Goal: Task Accomplishment & Management: Complete application form

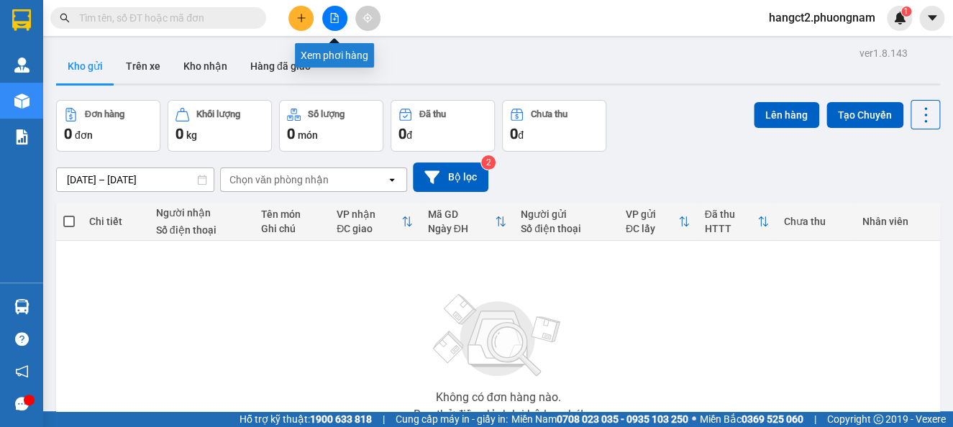
click at [324, 22] on button at bounding box center [334, 18] width 25 height 25
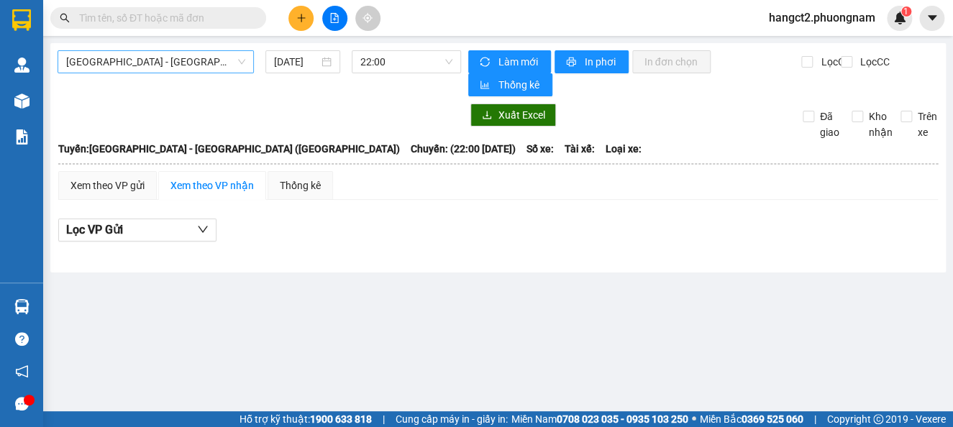
click at [170, 73] on div "Sài Gòn - Nha Trang (Hàng Hoá)" at bounding box center [156, 61] width 196 height 23
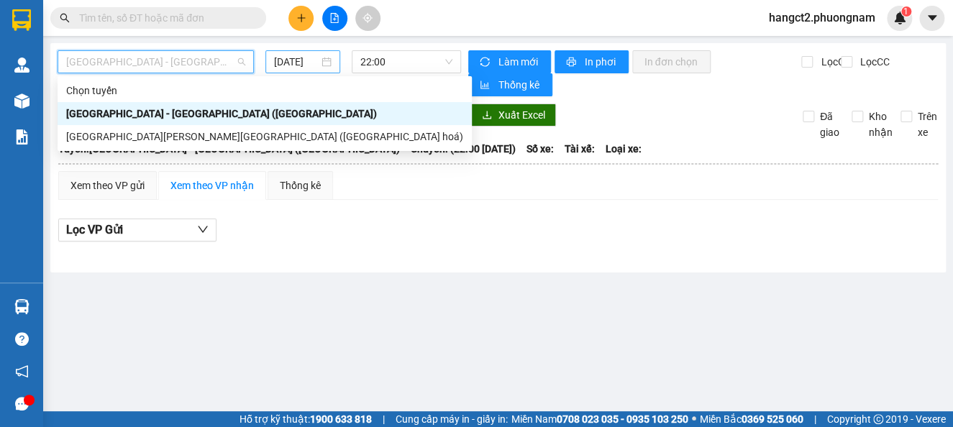
click at [288, 63] on input "15/09/2025" at bounding box center [296, 62] width 45 height 16
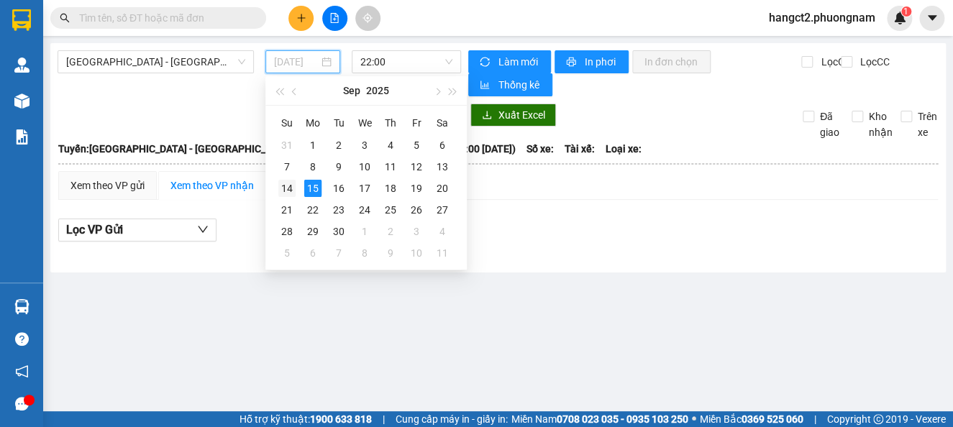
click at [285, 187] on div "14" at bounding box center [286, 188] width 17 height 17
type input "14/09/2025"
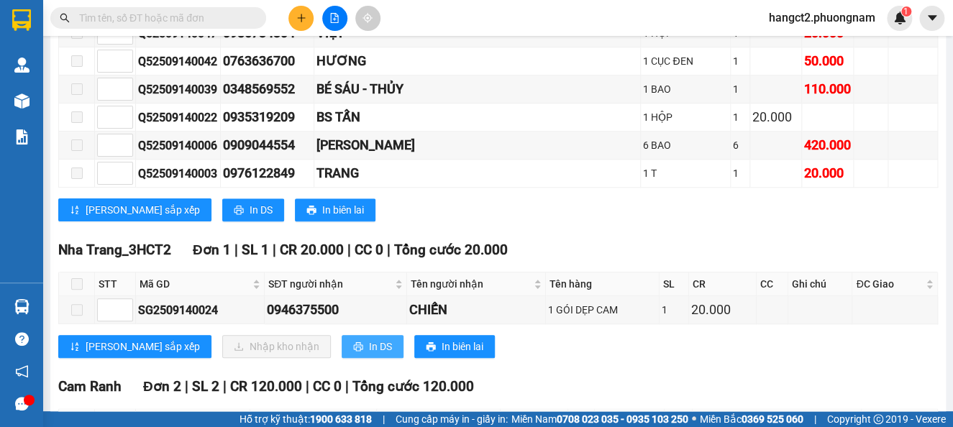
scroll to position [4870, 0]
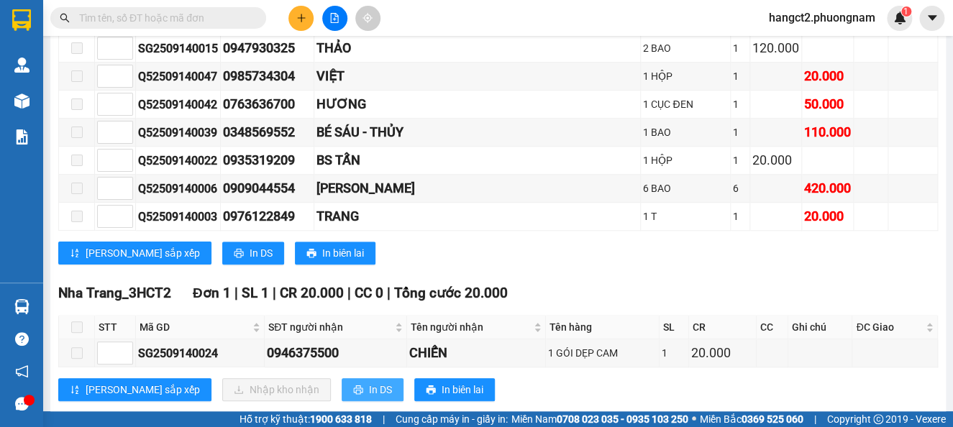
click at [353, 385] on icon "printer" at bounding box center [358, 390] width 10 height 10
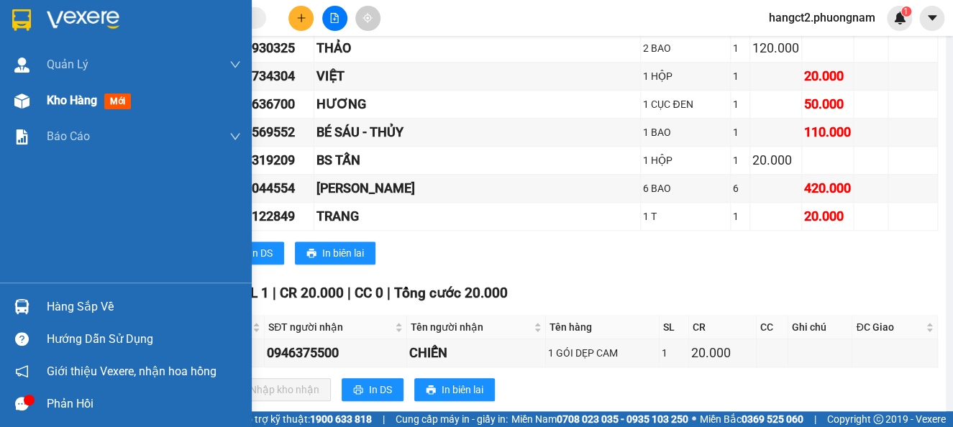
click at [17, 95] on img at bounding box center [21, 100] width 15 height 15
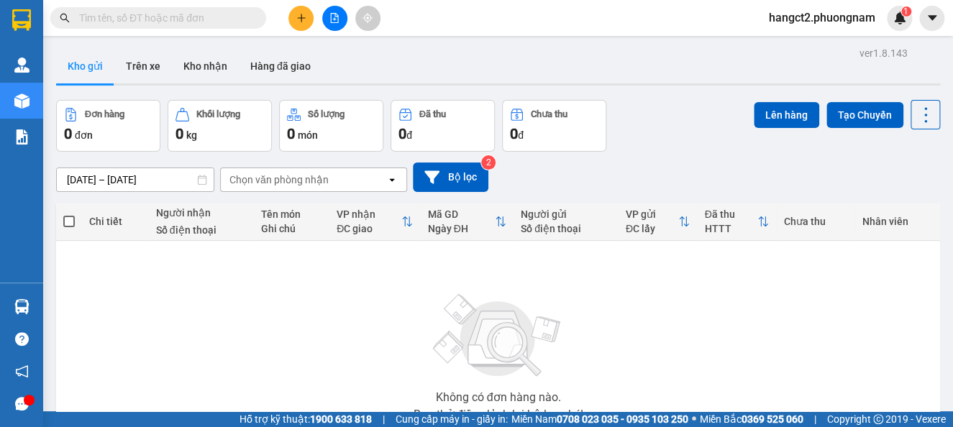
click at [174, 15] on input "text" at bounding box center [164, 18] width 170 height 16
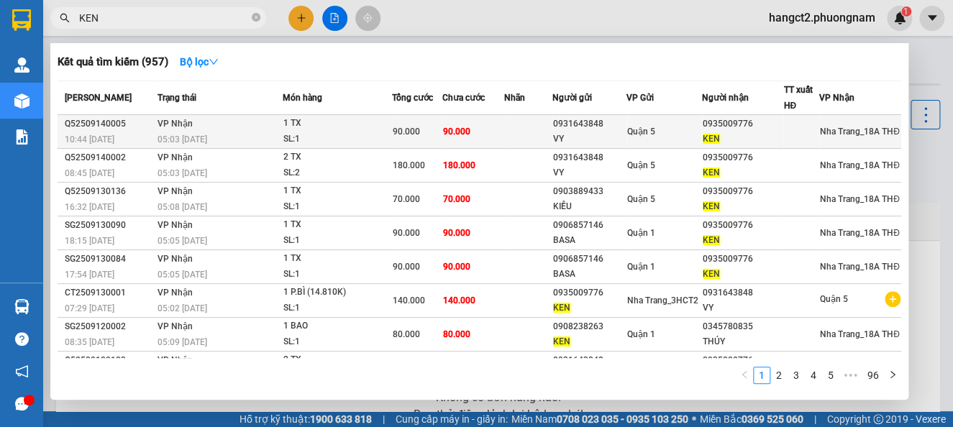
type input "KEN"
click at [588, 124] on div "0931643848" at bounding box center [589, 123] width 73 height 15
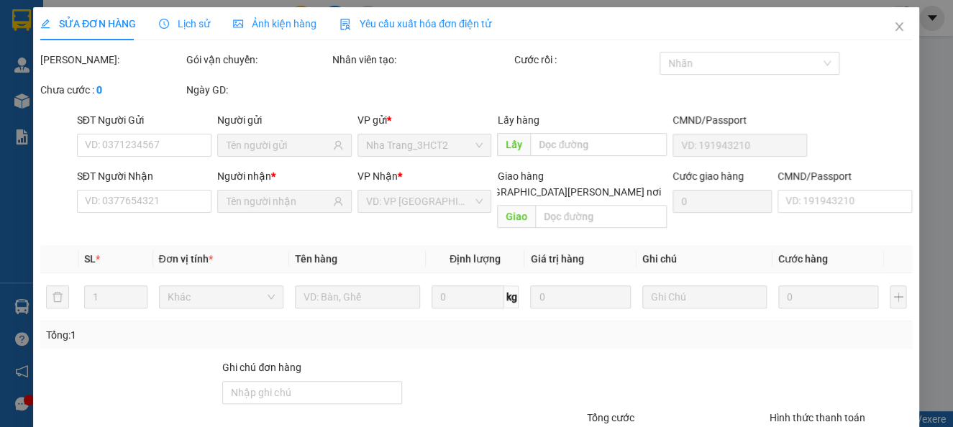
type input "0931643848"
type input "VY"
type input "0935009776"
type input "KEN"
type input "90.000"
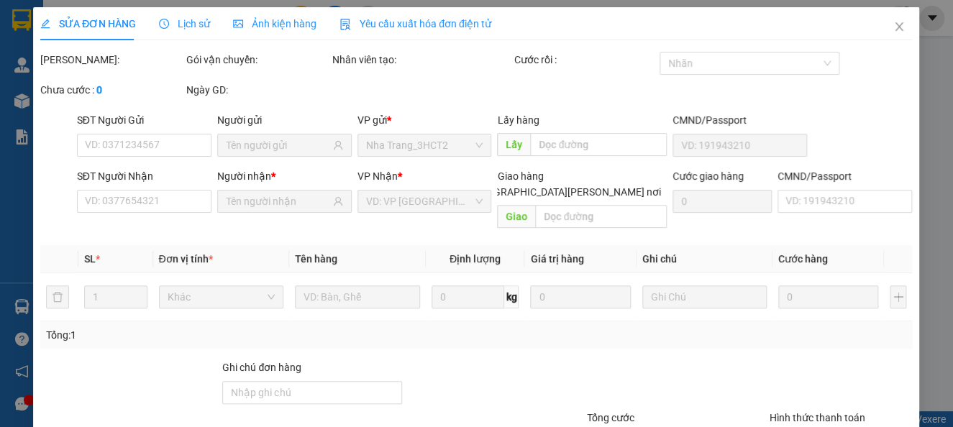
type input "90.000"
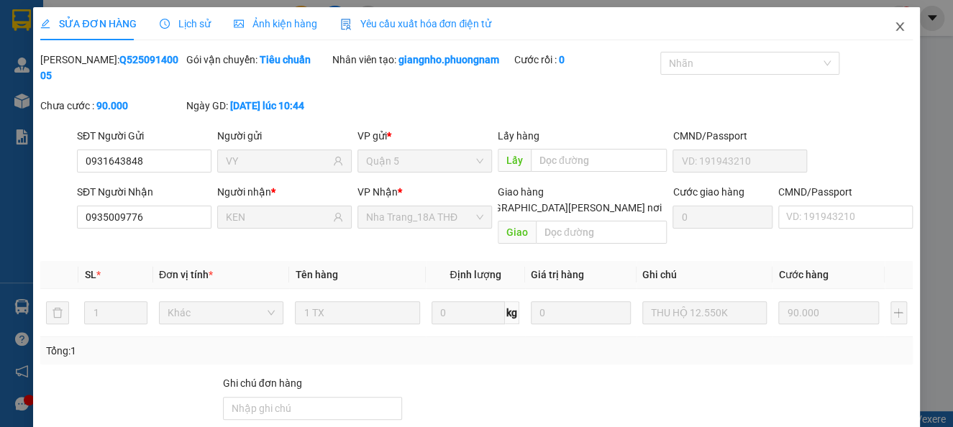
click at [894, 23] on icon "close" at bounding box center [900, 27] width 12 height 12
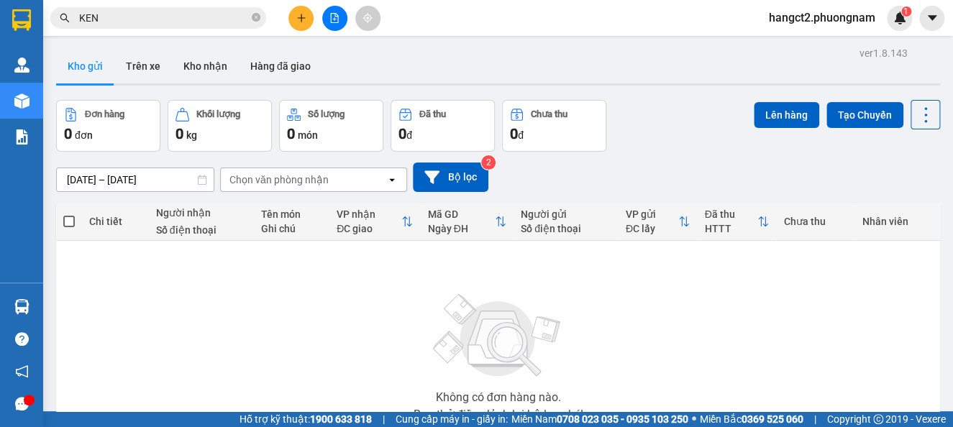
click at [232, 13] on input "KEN" at bounding box center [164, 18] width 170 height 16
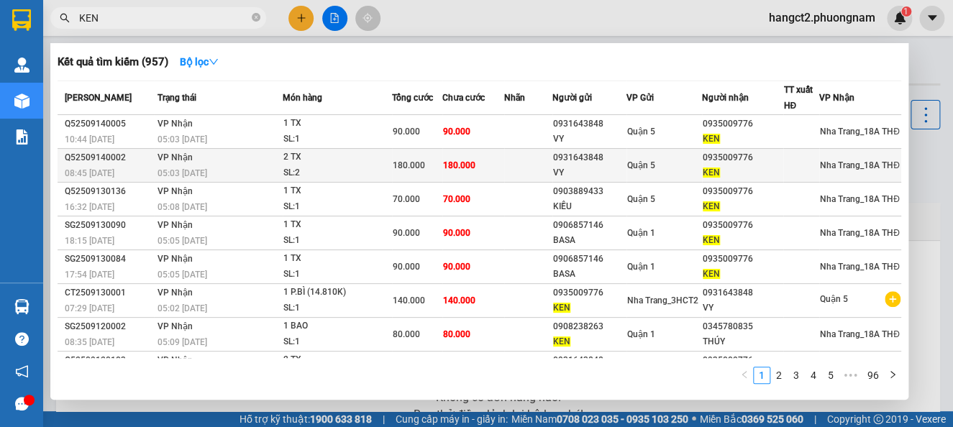
click at [457, 151] on td "180.000" at bounding box center [473, 166] width 62 height 34
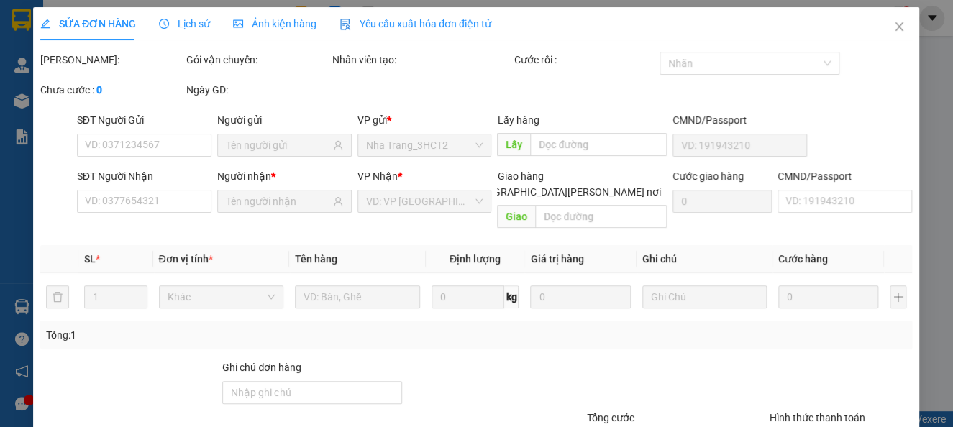
type input "0931643848"
type input "VY"
type input "0935009776"
type input "KEN"
type input "180.000"
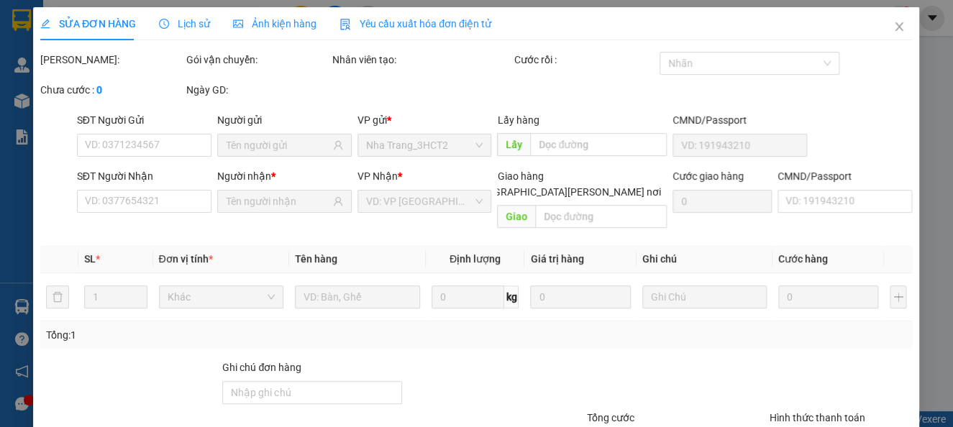
type input "180.000"
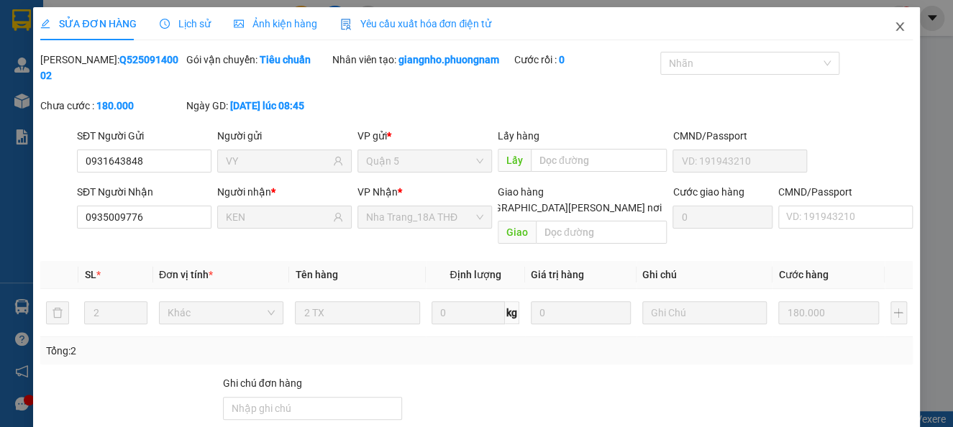
click at [881, 34] on span "Close" at bounding box center [899, 27] width 40 height 40
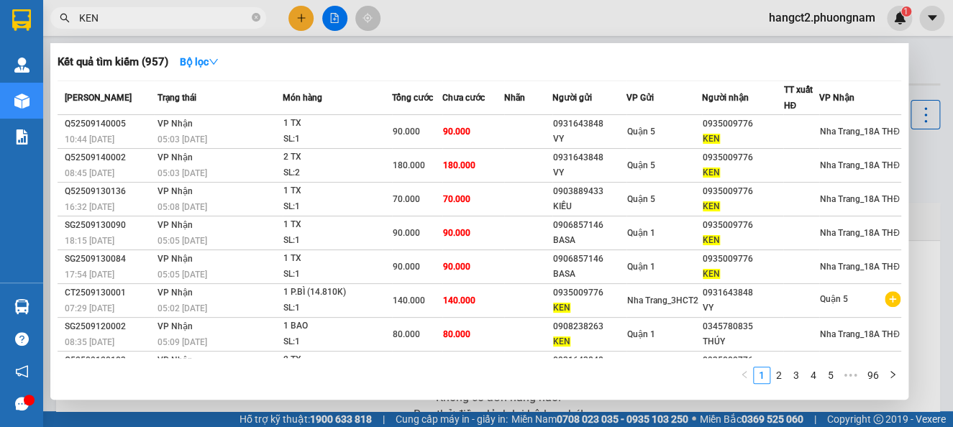
click at [217, 21] on input "KEN" at bounding box center [164, 18] width 170 height 16
drag, startPoint x: 635, startPoint y: 109, endPoint x: 626, endPoint y: 124, distance: 17.8
click at [631, 109] on th "VP Gửi" at bounding box center [663, 98] width 75 height 34
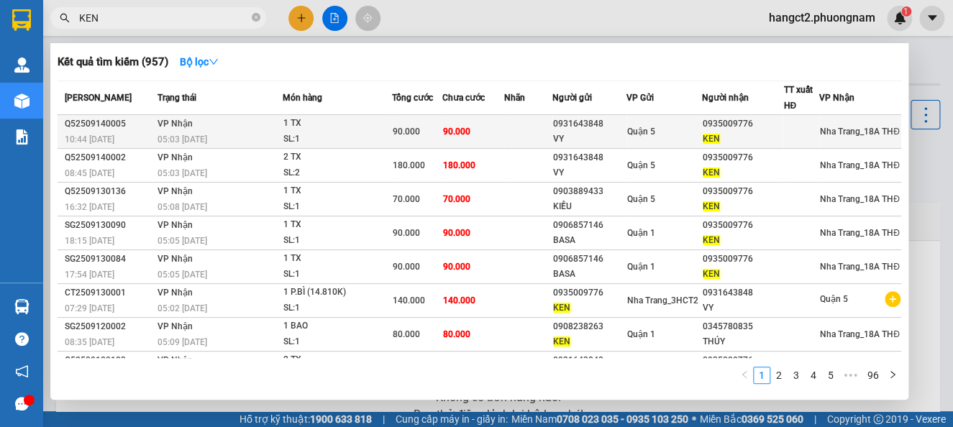
click at [626, 124] on div "0931643848" at bounding box center [589, 123] width 73 height 15
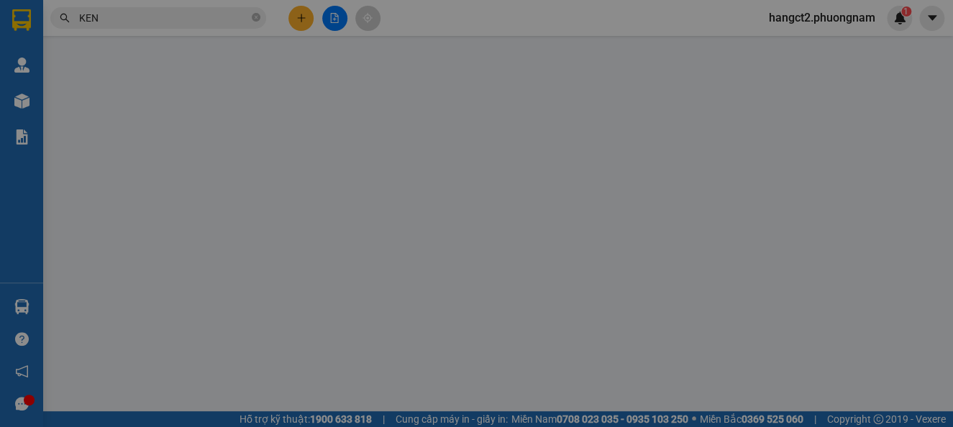
type input "0931643848"
type input "VY"
type input "0935009776"
type input "KEN"
type input "90.000"
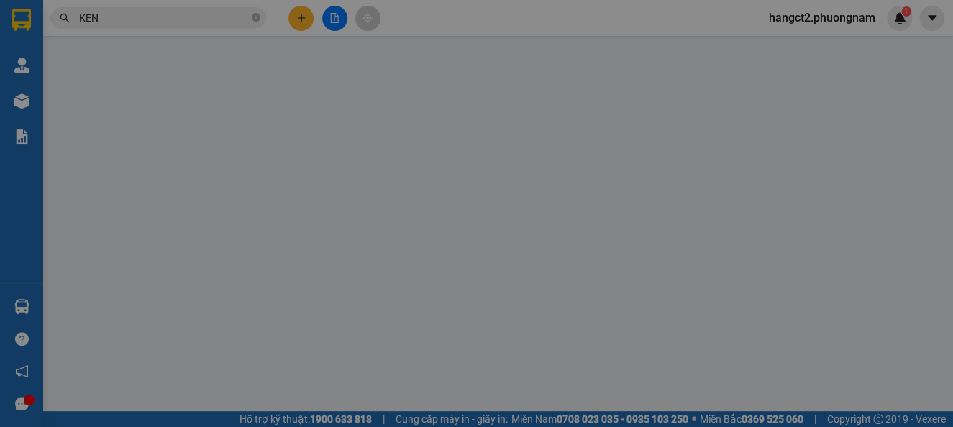
type input "90.000"
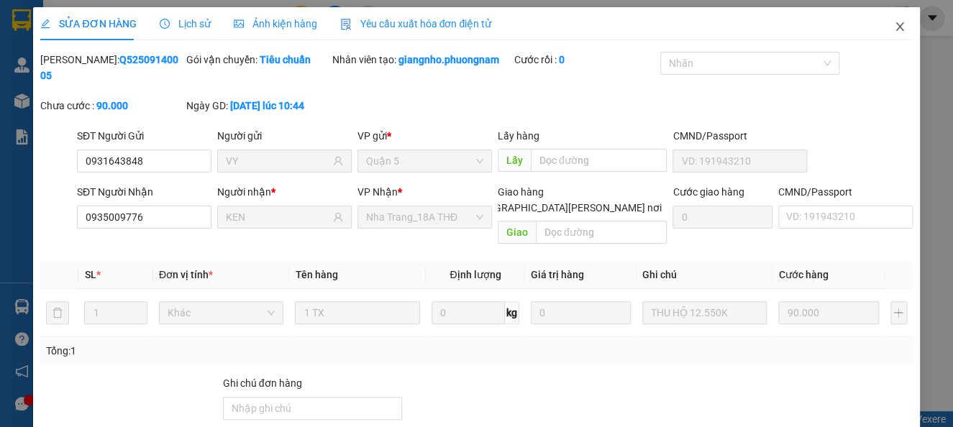
click at [895, 28] on icon "close" at bounding box center [899, 26] width 8 height 9
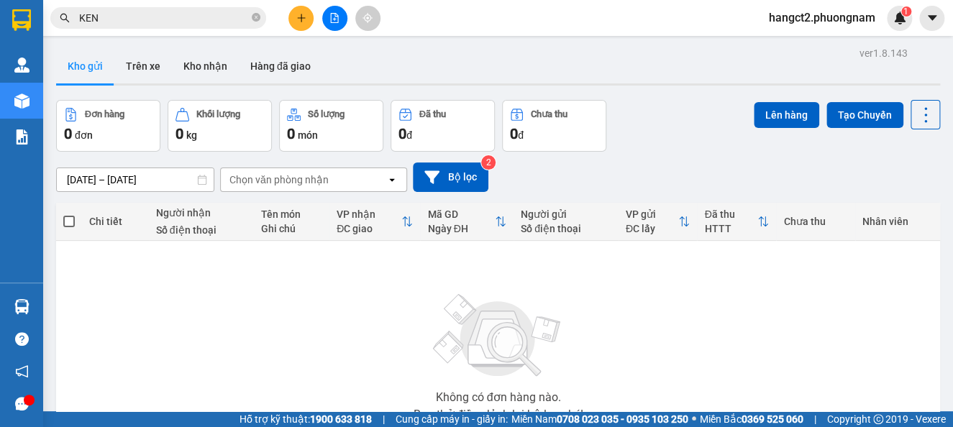
click at [298, 15] on icon "plus" at bounding box center [301, 18] width 10 height 10
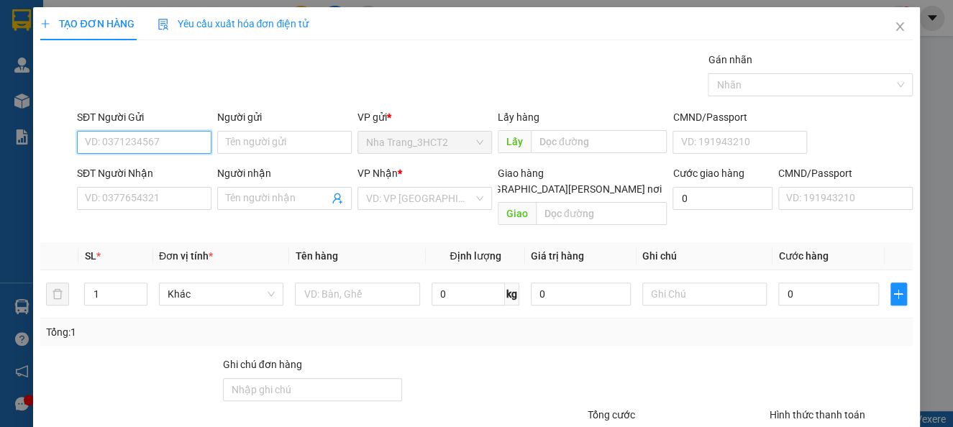
click at [159, 139] on input "SĐT Người Gửi" at bounding box center [144, 142] width 134 height 23
type input "0935009776"
click at [157, 171] on div "0935009776 - KEN" at bounding box center [156, 171] width 142 height 16
type input "KEN"
type input "0931643848"
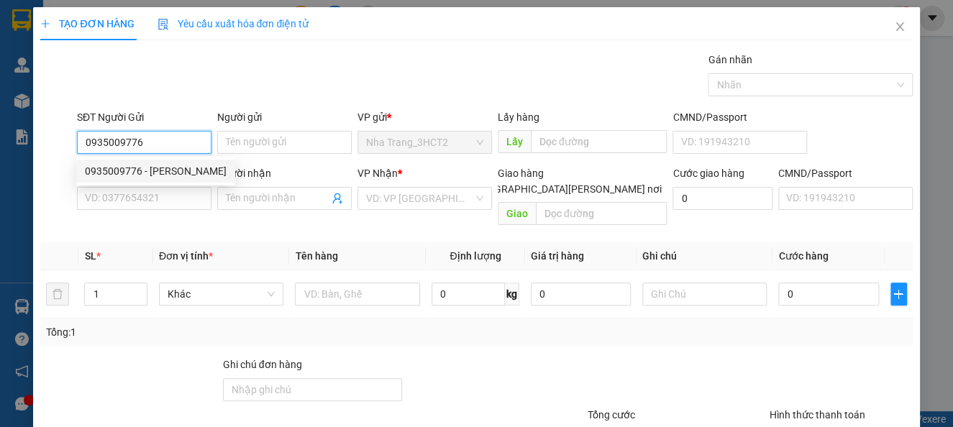
type input "VY"
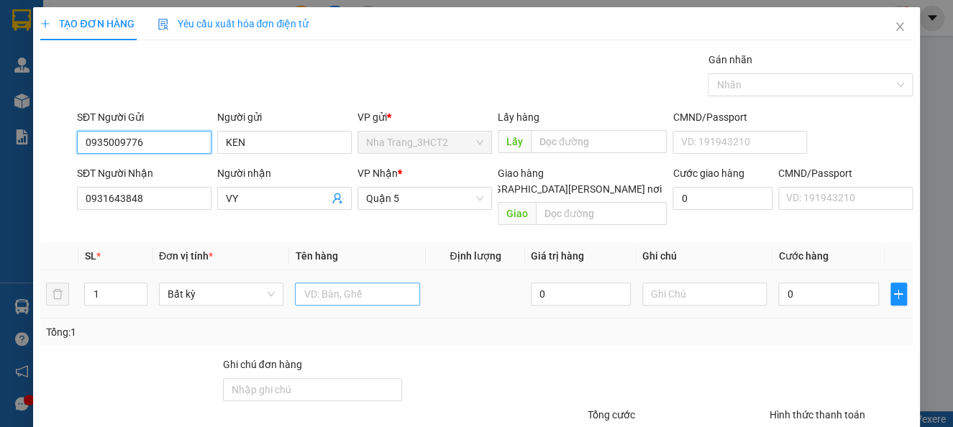
type input "0935009776"
click at [369, 283] on input "text" at bounding box center [357, 294] width 125 height 23
click at [372, 283] on input "1 PB" at bounding box center [357, 294] width 125 height 23
paste input "12.550K"
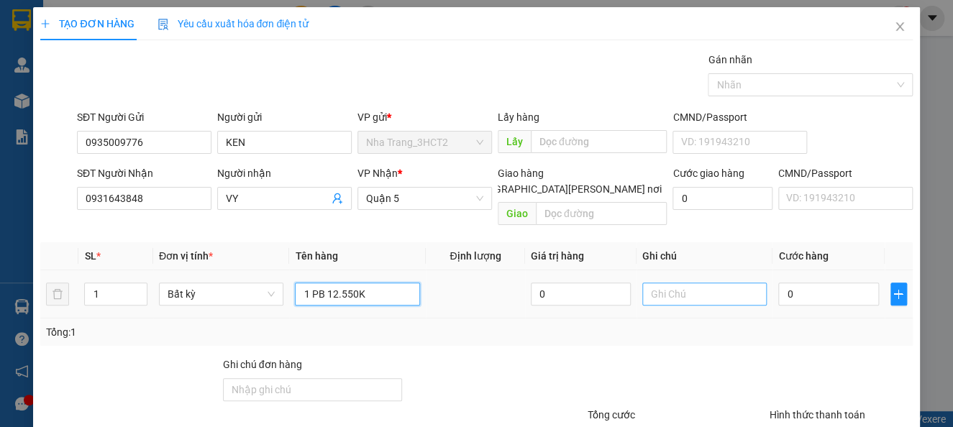
type input "1 PB 12.550K"
click at [733, 283] on input "text" at bounding box center [704, 294] width 125 height 23
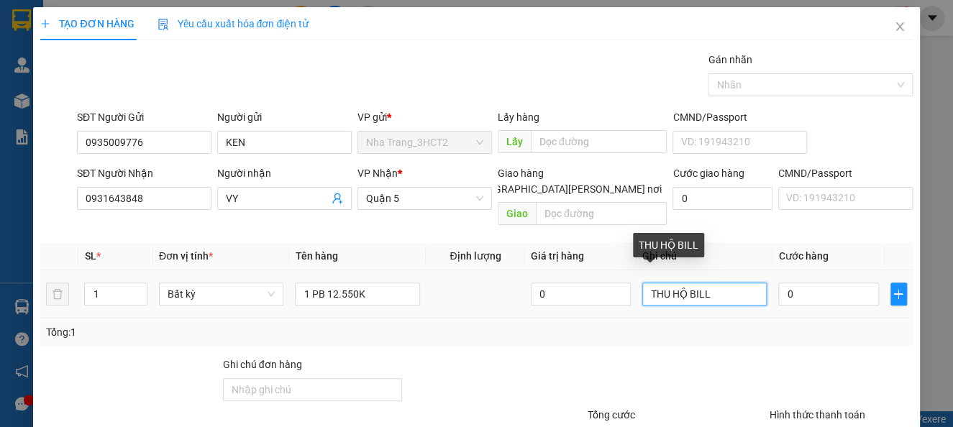
click at [727, 283] on input "THU HỘ BILL" at bounding box center [704, 294] width 125 height 23
paste input "Q52509140005"
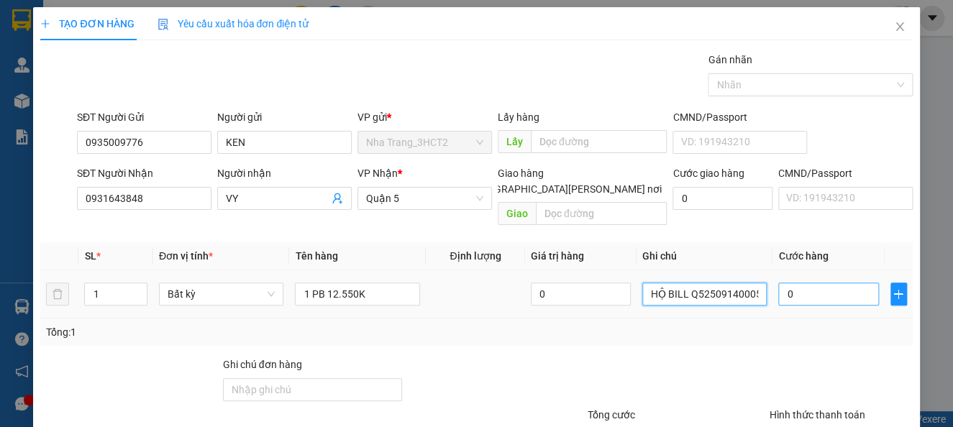
type input "THU HỘ BILL Q52509140005"
click at [778, 283] on input "0" at bounding box center [828, 294] width 100 height 23
type input "10"
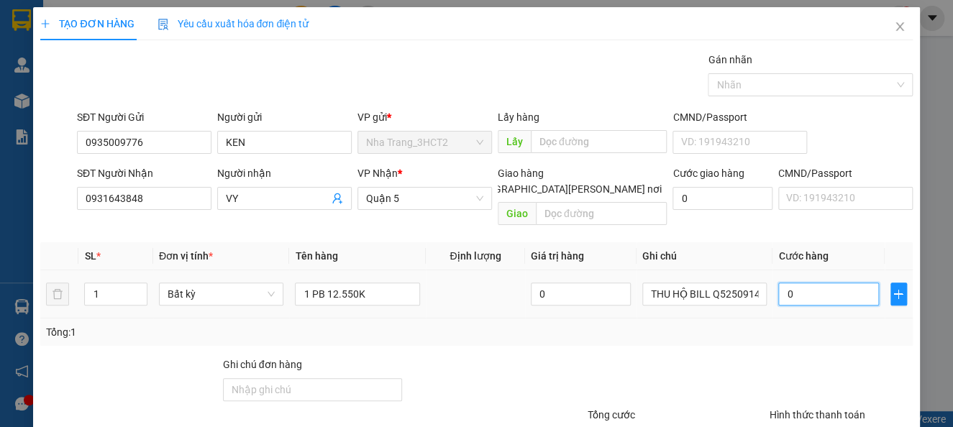
type input "10"
type input "120"
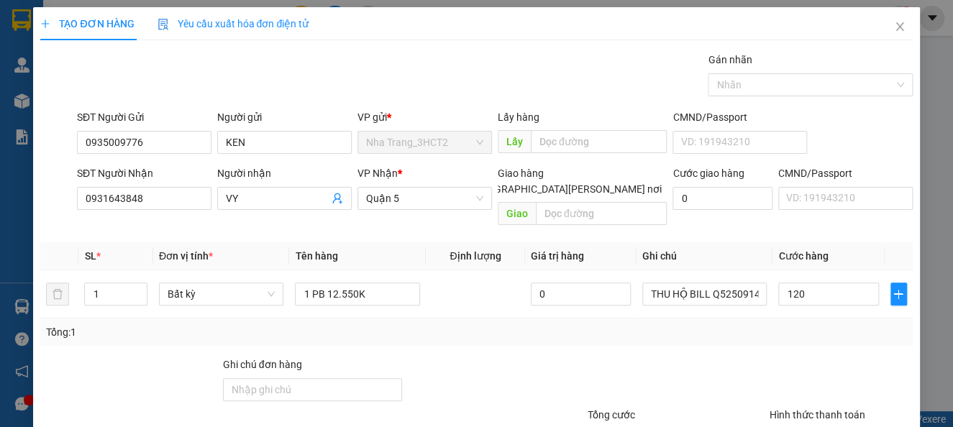
type input "120.000"
click at [768, 367] on div at bounding box center [841, 382] width 146 height 50
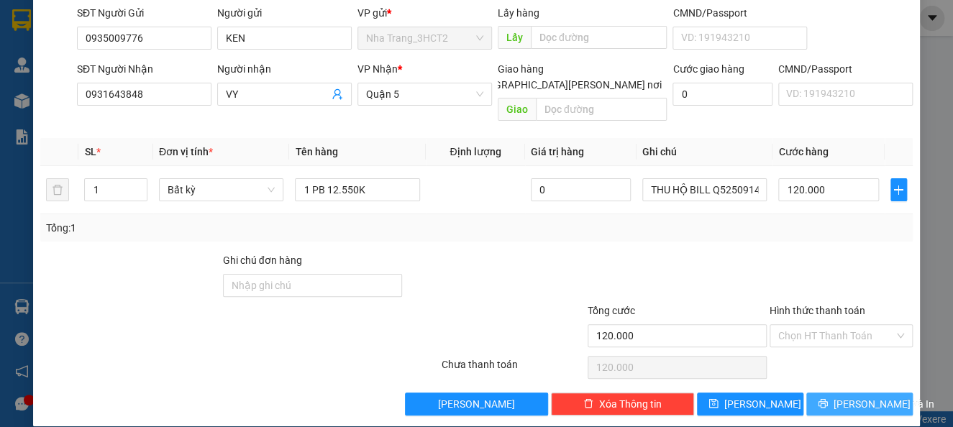
click at [828, 393] on button "Lưu và In" at bounding box center [859, 404] width 106 height 23
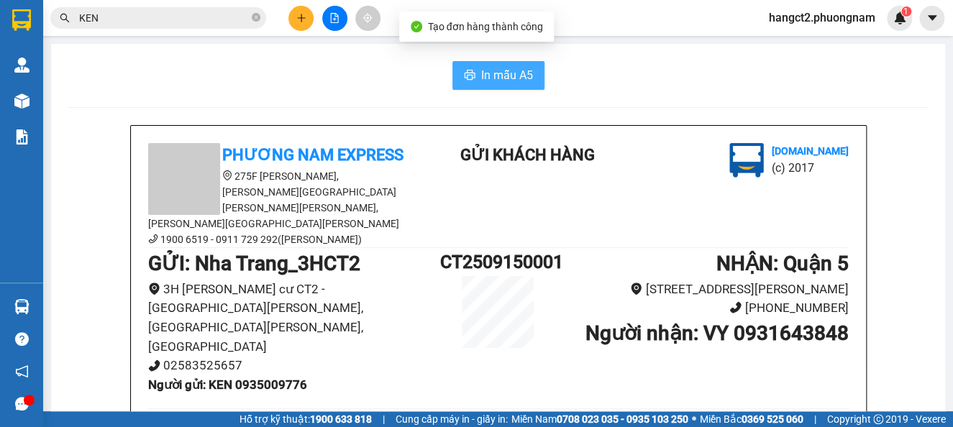
click at [496, 68] on span "In mẫu A5" at bounding box center [507, 75] width 52 height 18
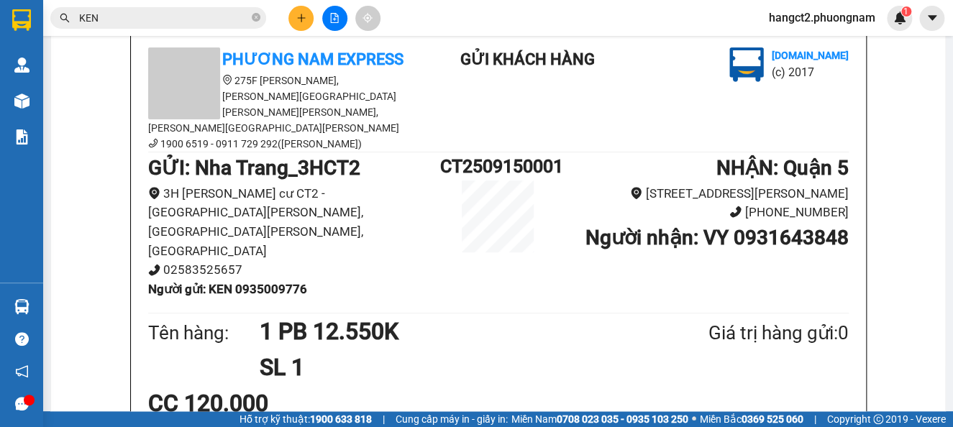
scroll to position [81, 0]
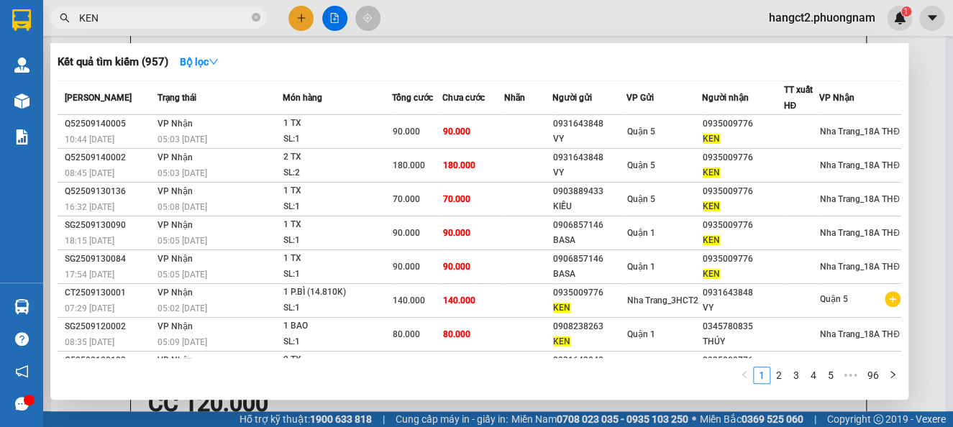
click at [183, 21] on input "KEN" at bounding box center [164, 18] width 170 height 16
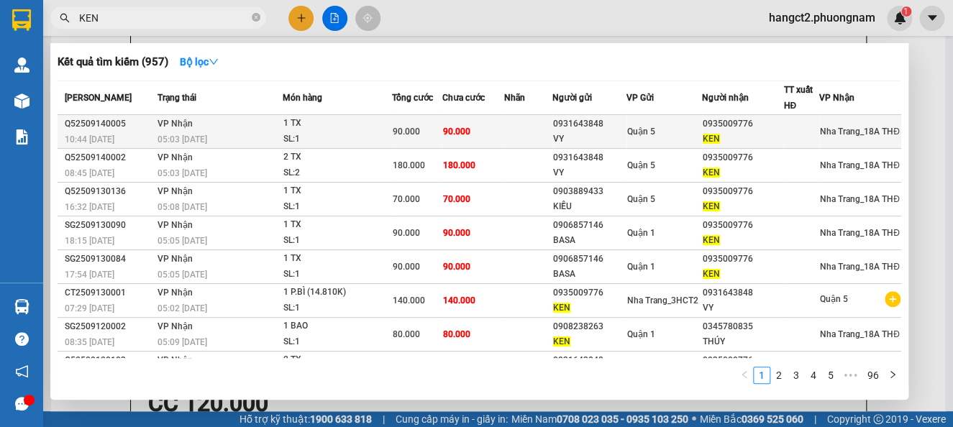
click at [502, 139] on td "90.000" at bounding box center [473, 132] width 62 height 34
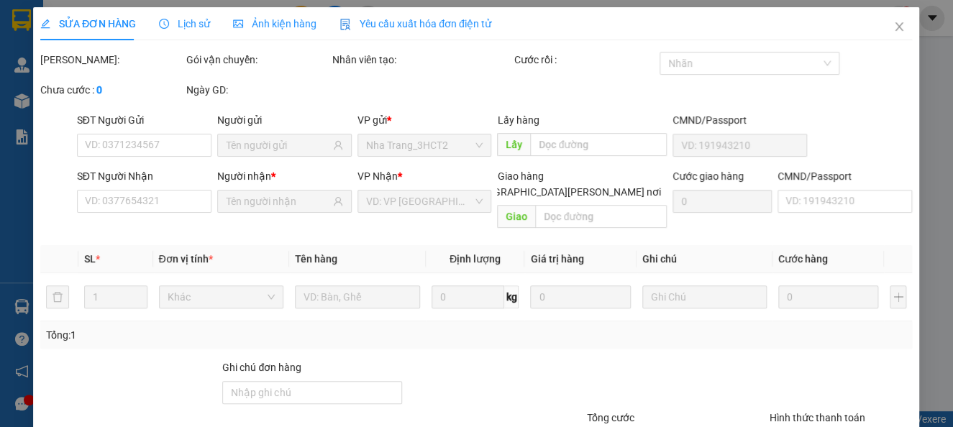
type input "0931643848"
type input "VY"
type input "0935009776"
type input "KEN"
type input "90.000"
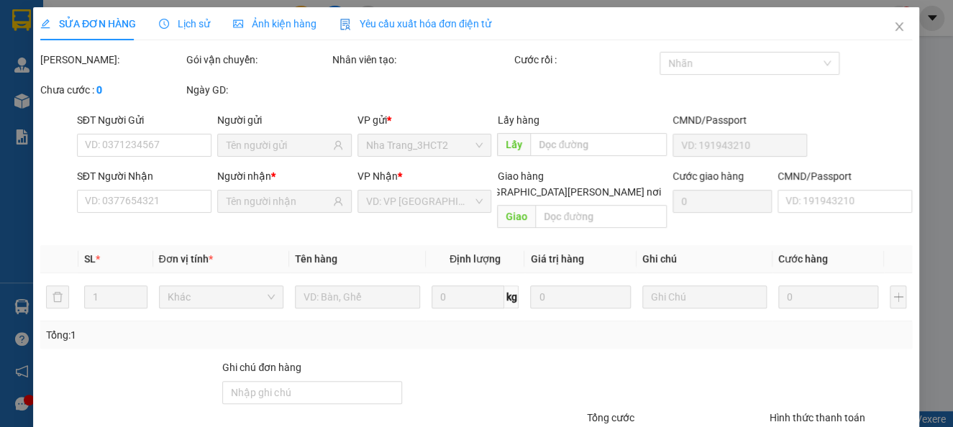
type input "90.000"
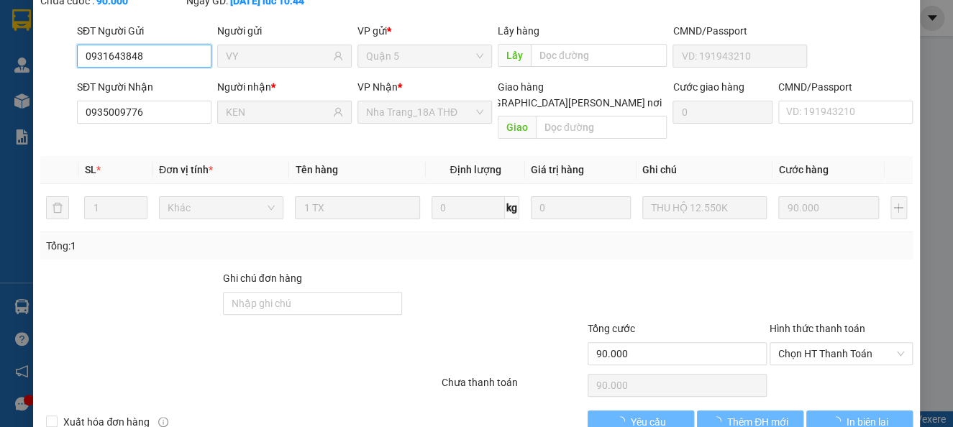
scroll to position [107, 0]
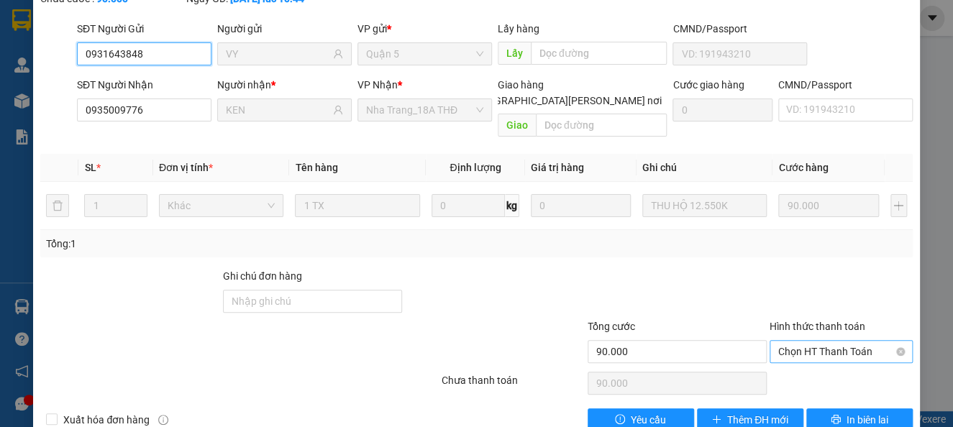
click at [792, 341] on span "Chọn HT Thanh Toán" at bounding box center [841, 352] width 126 height 22
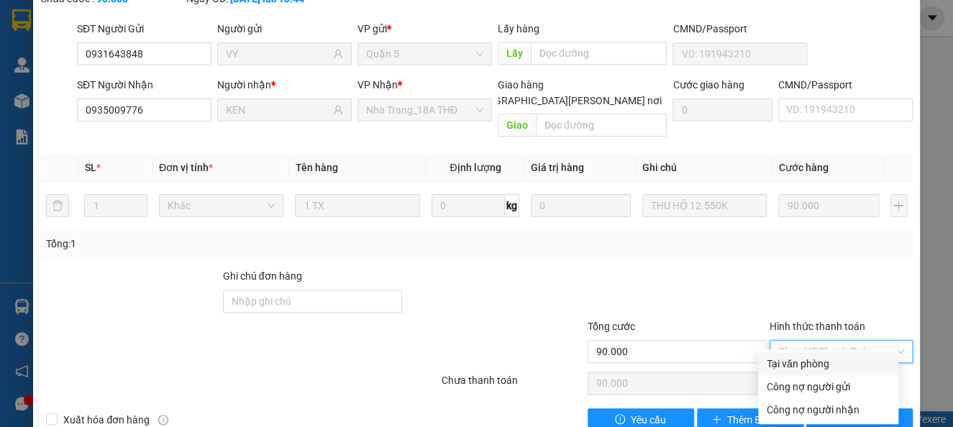
click at [797, 268] on div at bounding box center [841, 293] width 146 height 50
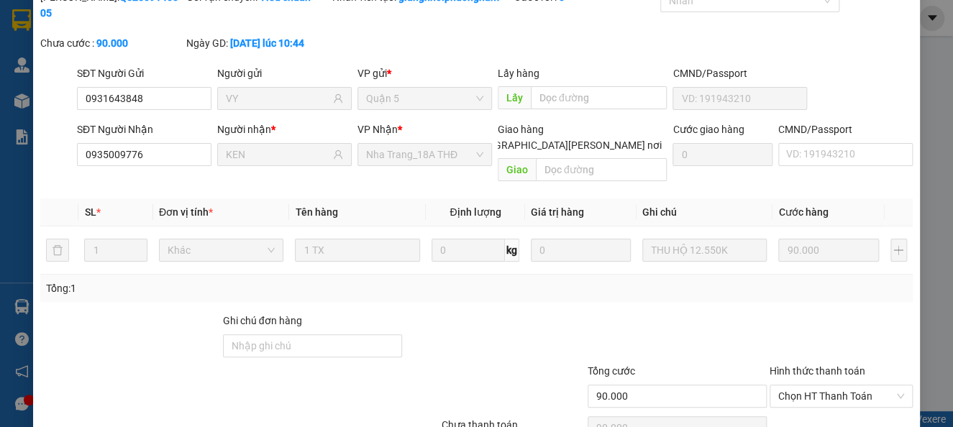
scroll to position [0, 0]
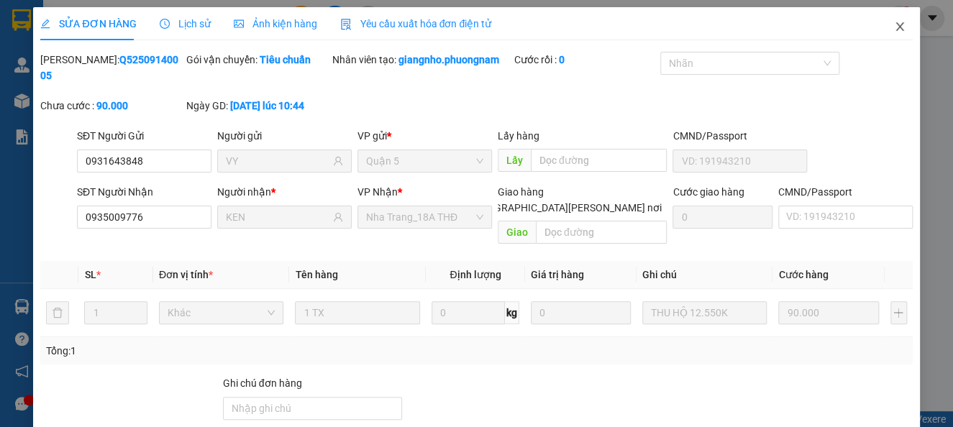
click at [894, 27] on icon "close" at bounding box center [900, 27] width 12 height 12
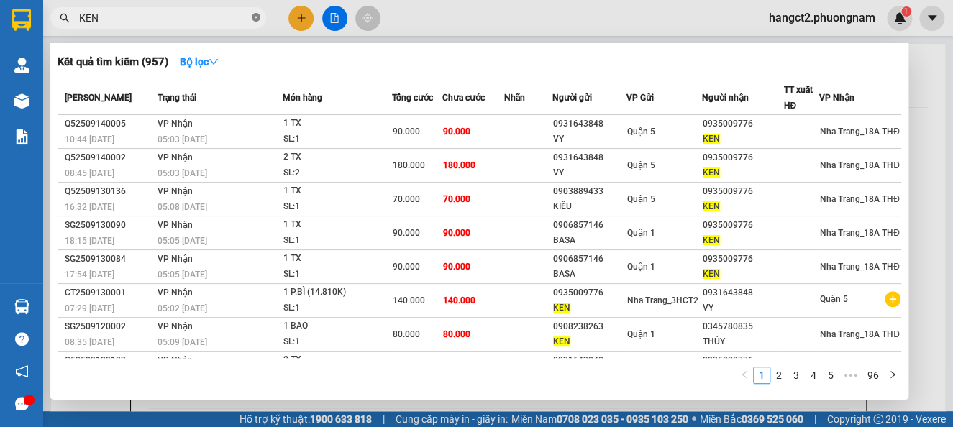
click at [256, 19] on icon "close-circle" at bounding box center [256, 17] width 9 height 9
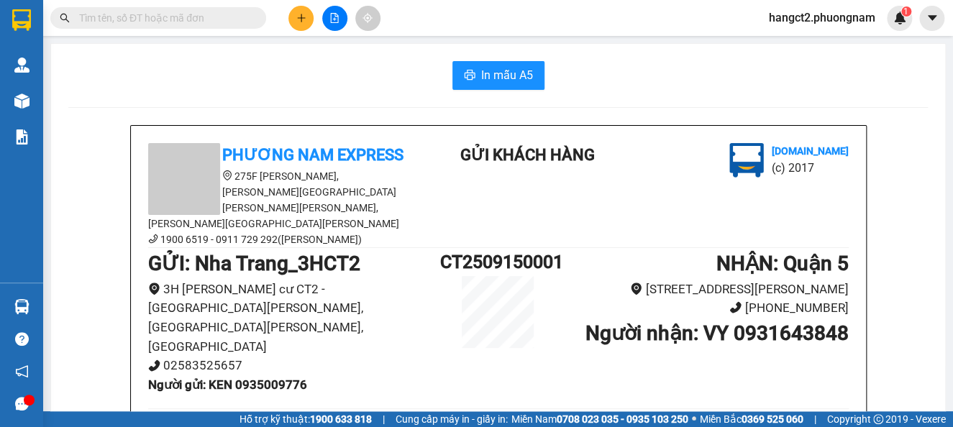
type input "A"
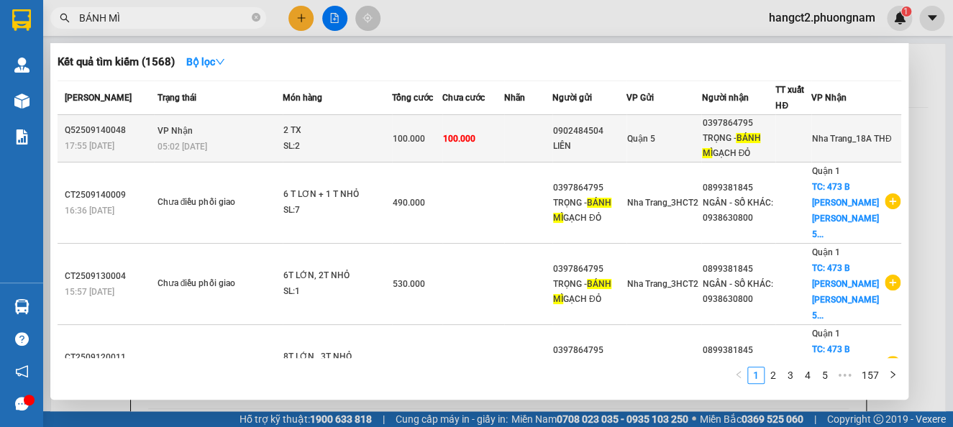
type input "BÁNH MÌ"
click at [496, 134] on td "100.000" at bounding box center [473, 138] width 62 height 47
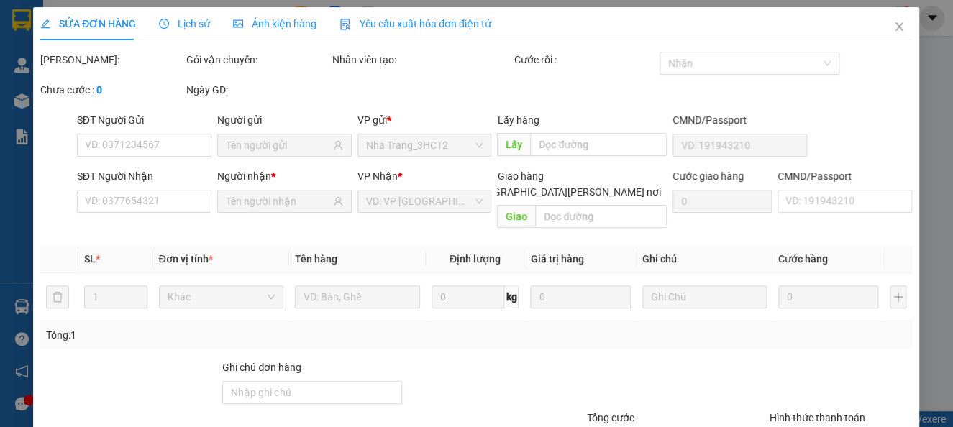
type input "0902484504"
type input "LIÊN"
type input "0397864795"
type input "TRỌNG - BÁNH MÌ GẠCH ĐỎ"
type input "100.000"
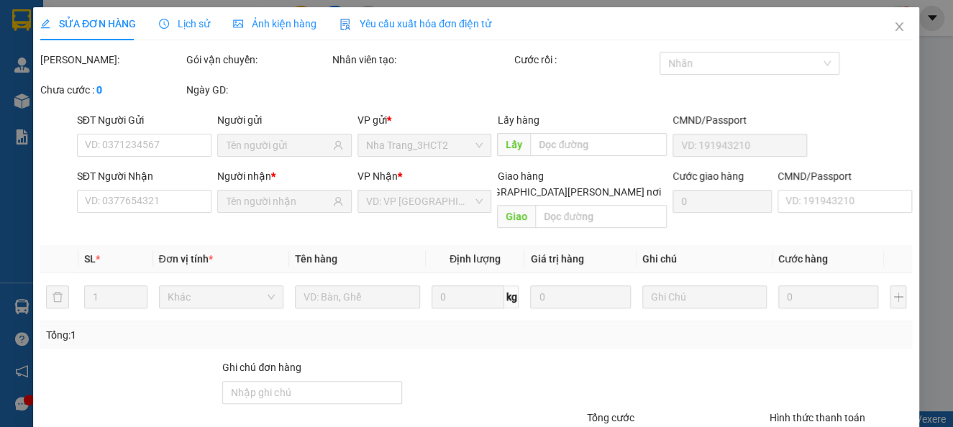
type input "100.000"
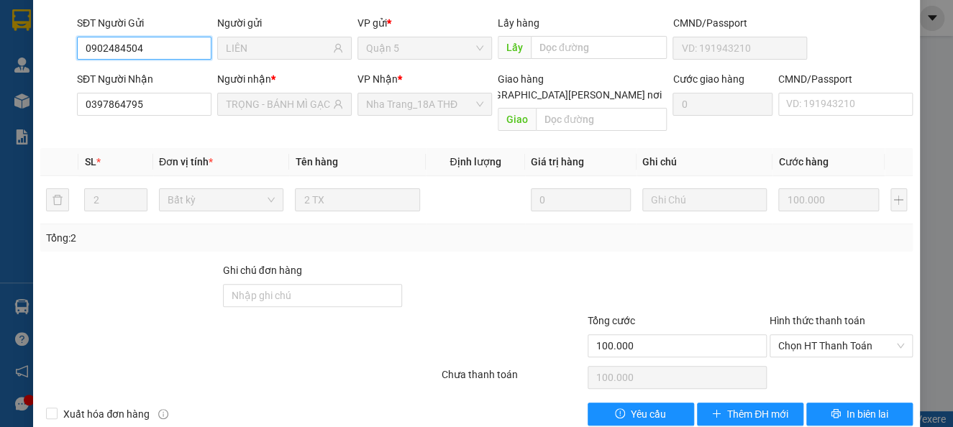
scroll to position [123, 0]
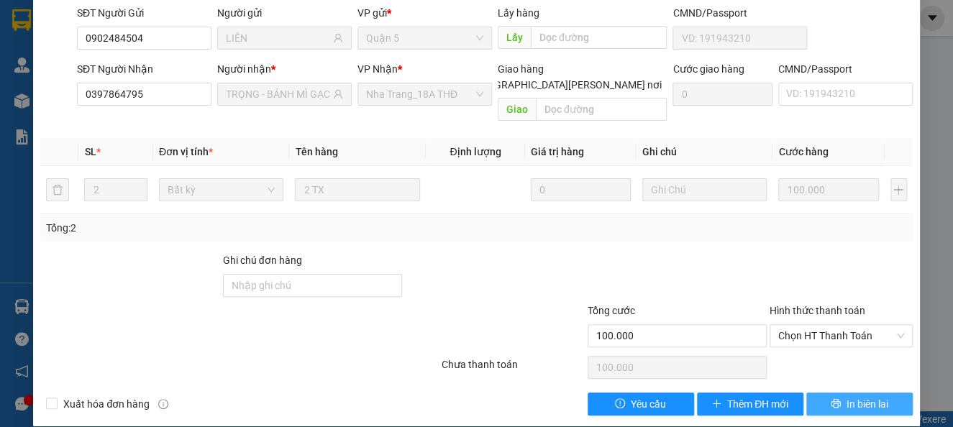
click at [858, 396] on span "In biên lai" at bounding box center [867, 404] width 42 height 16
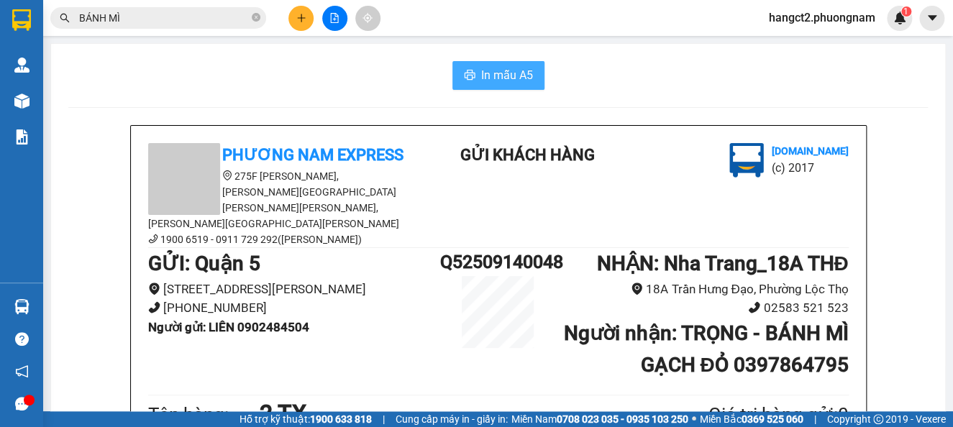
click at [494, 83] on span "In mẫu A5" at bounding box center [507, 75] width 52 height 18
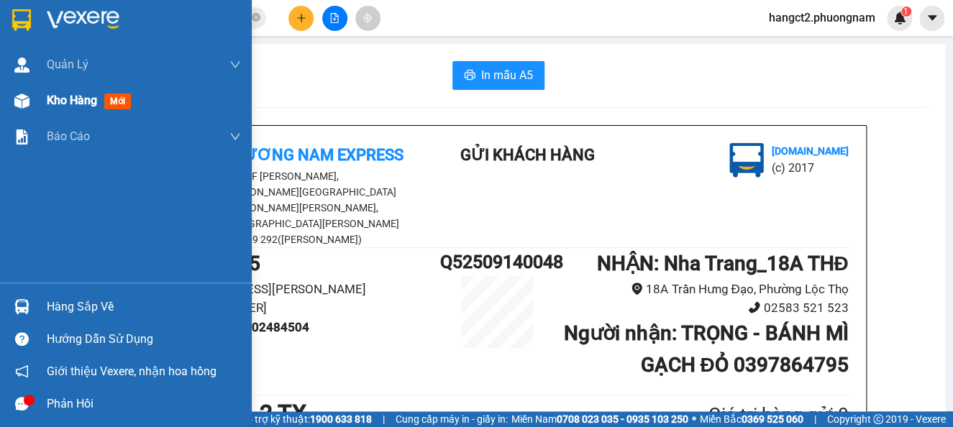
click at [70, 99] on span "Kho hàng" at bounding box center [72, 100] width 50 height 14
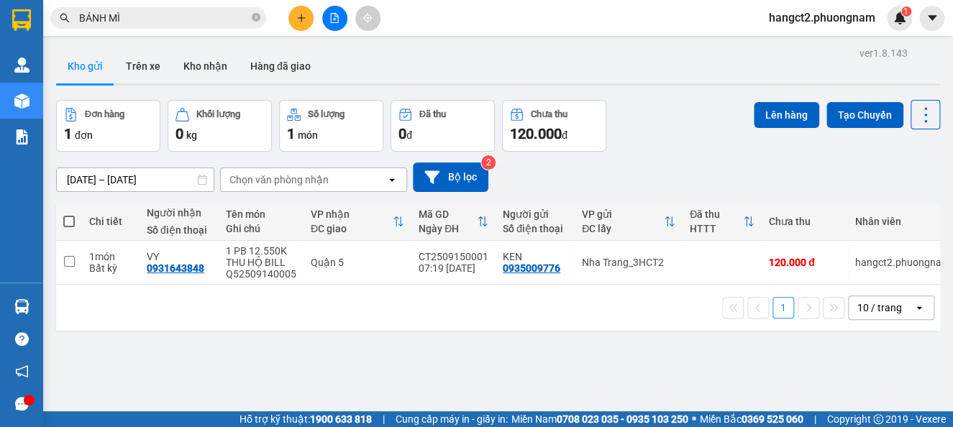
click at [236, 14] on input "BÁNH MÌ" at bounding box center [164, 18] width 170 height 16
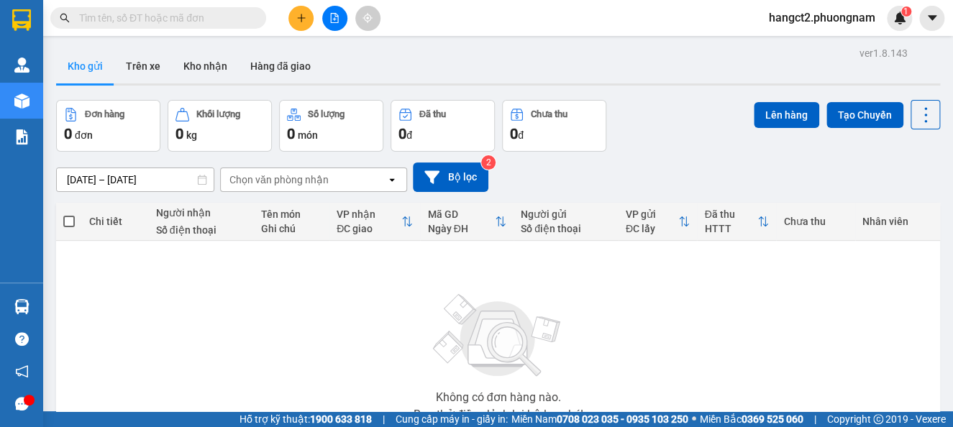
click at [184, 24] on input "text" at bounding box center [164, 18] width 170 height 16
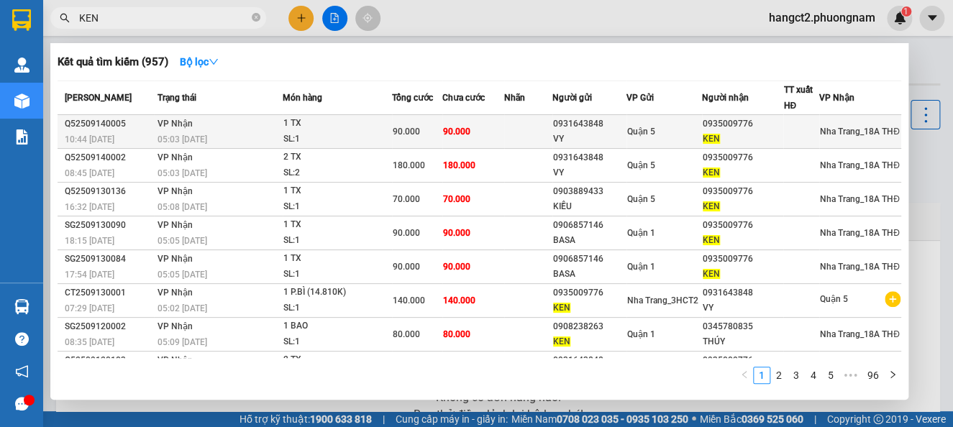
type input "KEN"
click at [342, 132] on div "SL: 1" at bounding box center [337, 140] width 108 height 16
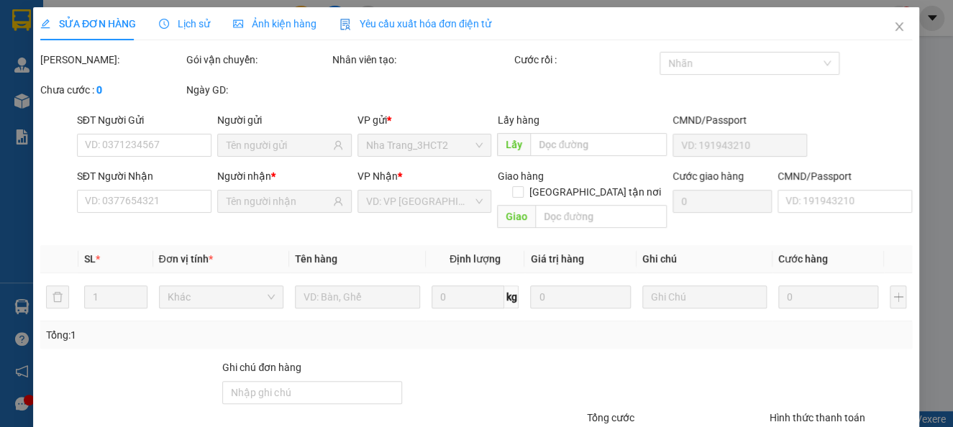
type input "0931643848"
type input "VY"
type input "0935009776"
type input "KEN"
type input "90.000"
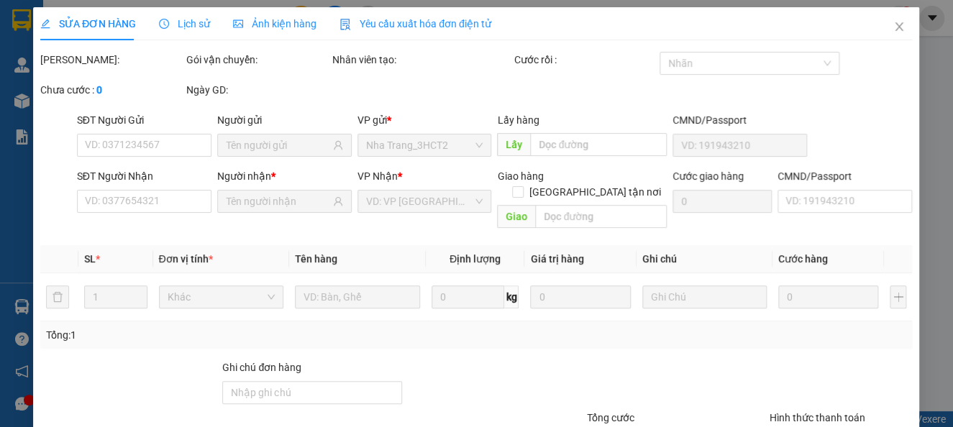
type input "90.000"
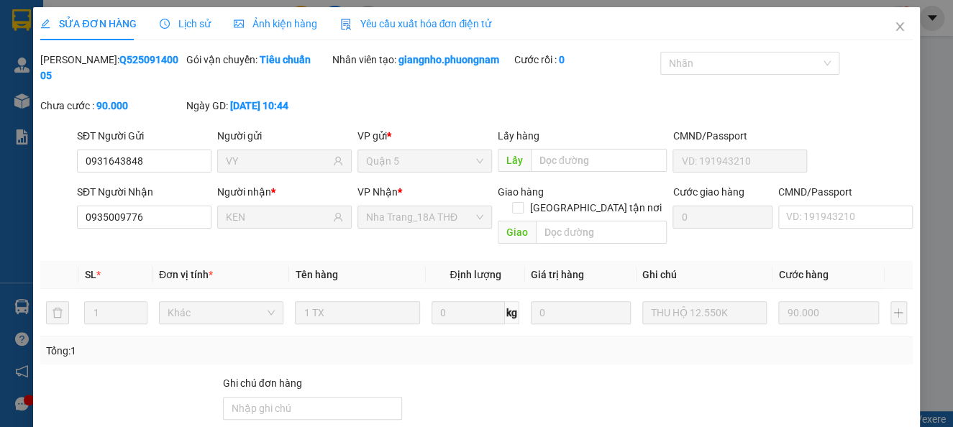
drag, startPoint x: 77, startPoint y: 58, endPoint x: 163, endPoint y: 58, distance: 86.3
click at [163, 58] on div "Mã ĐH: Q52509140005" at bounding box center [111, 68] width 143 height 32
copy b "Q52509140005"
